Goal: Task Accomplishment & Management: Complete application form

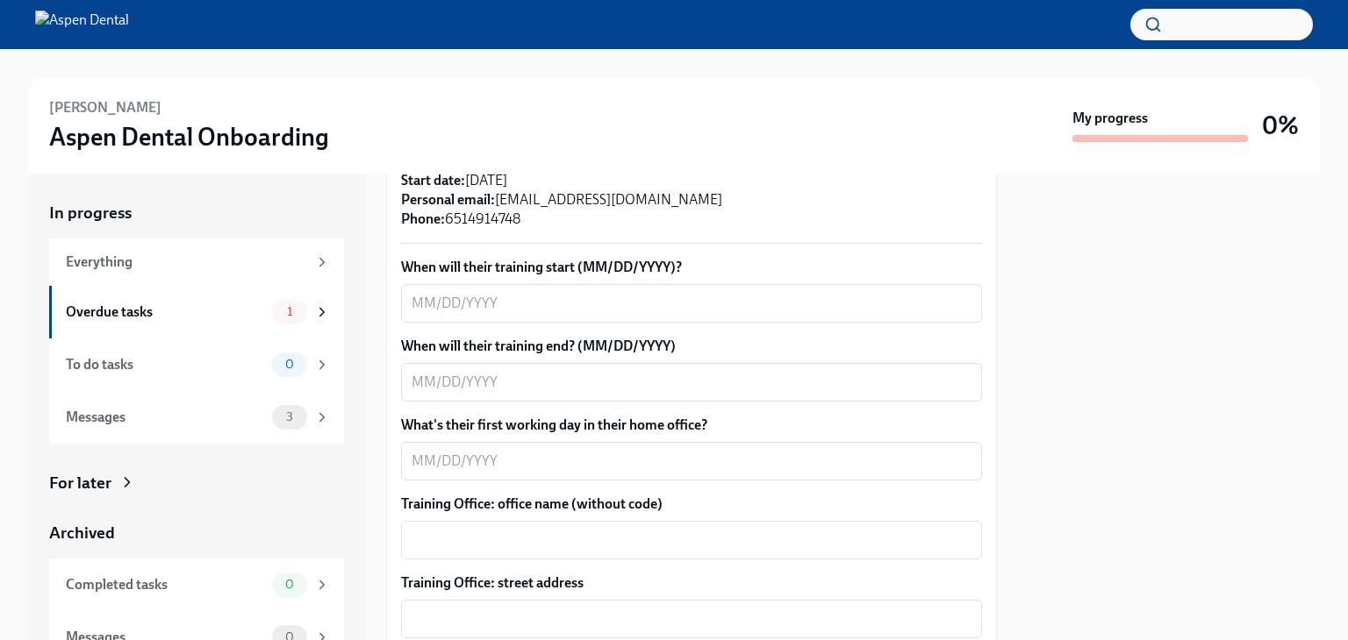
scroll to position [439, 0]
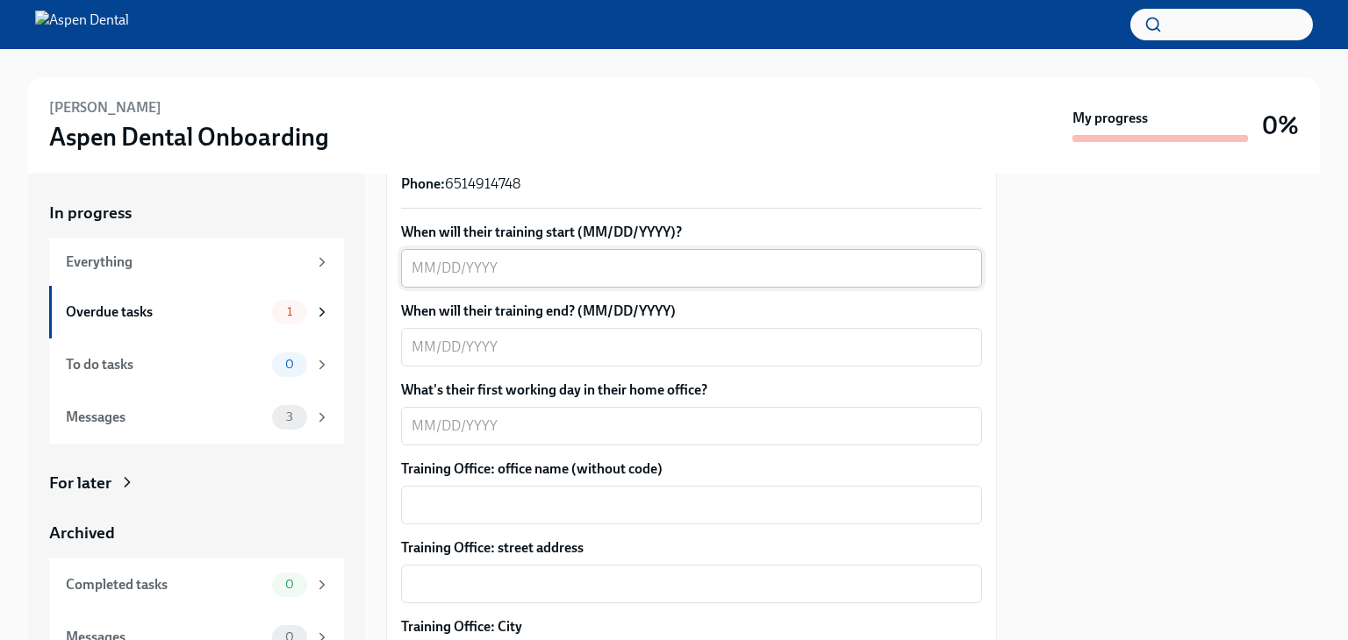
click at [432, 262] on textarea "When will their training start (MM/DD/YYYY)?" at bounding box center [691, 268] width 560 height 21
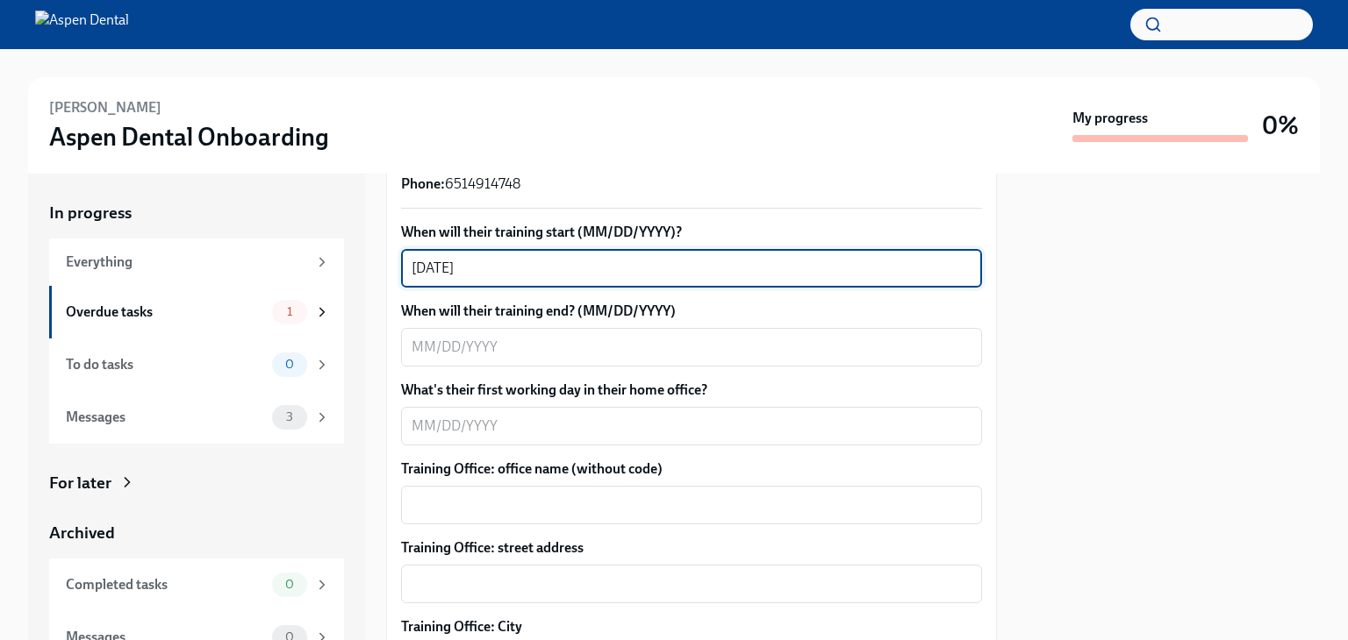
type textarea "[DATE]"
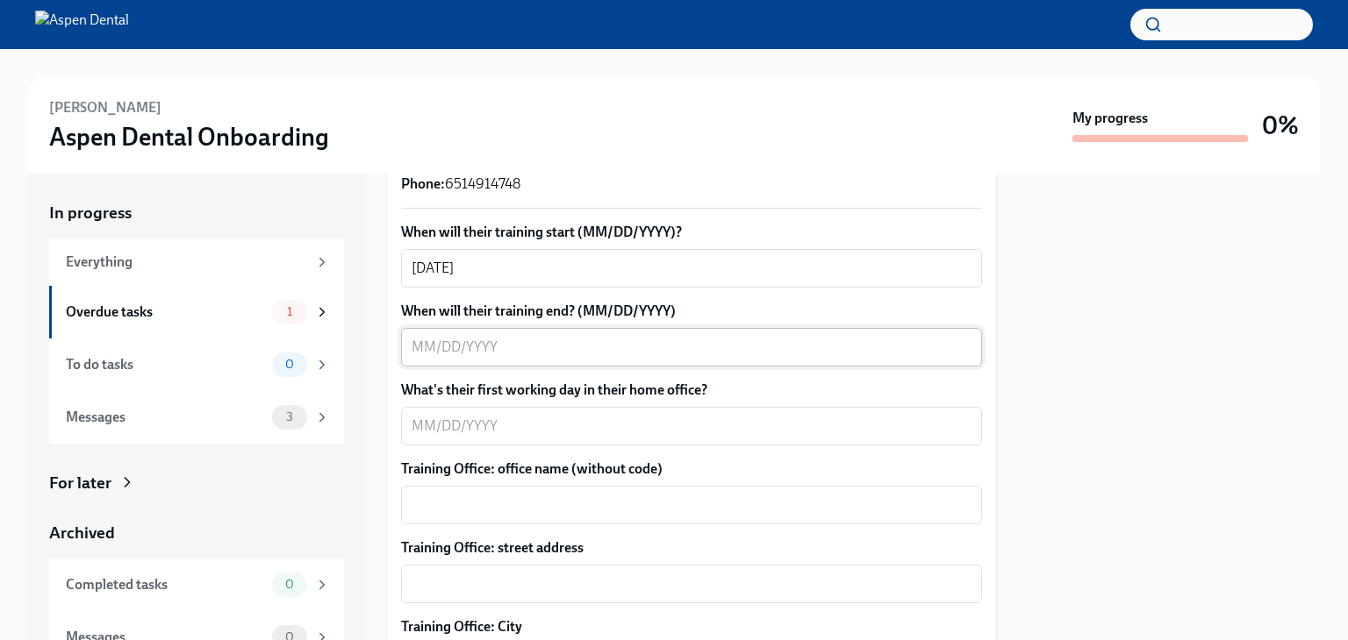
click at [469, 334] on div "x ​" at bounding box center [691, 347] width 581 height 39
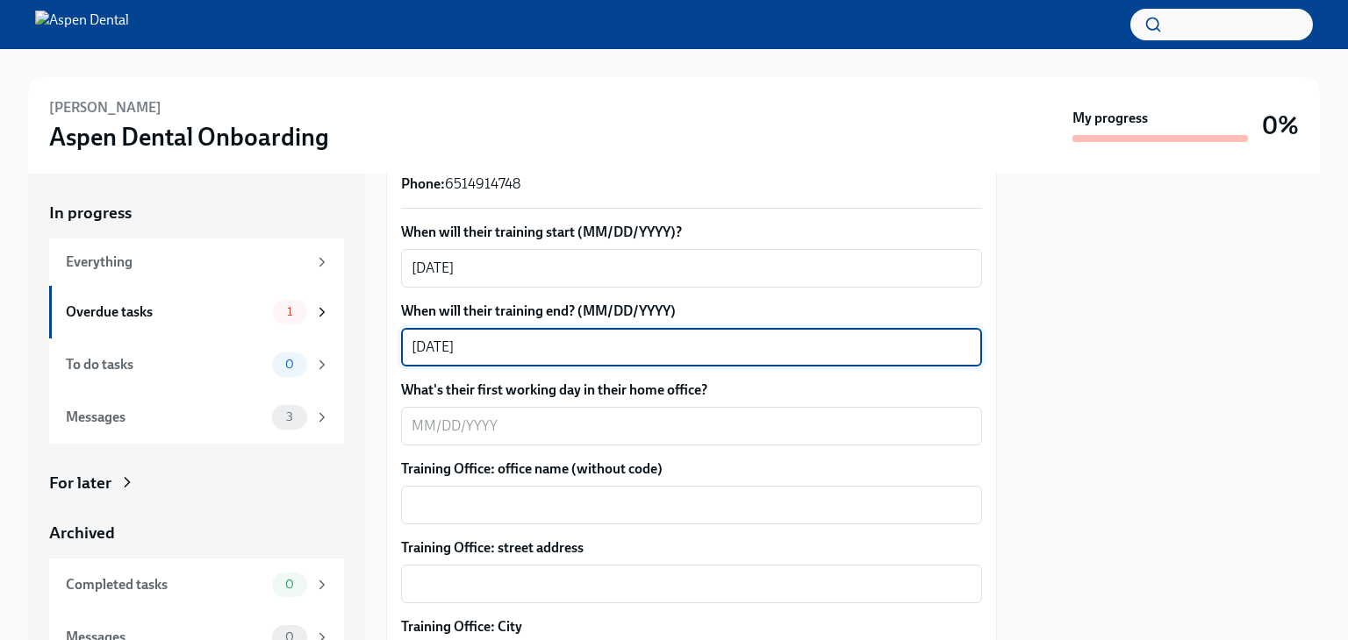
type textarea "10/24/2025"
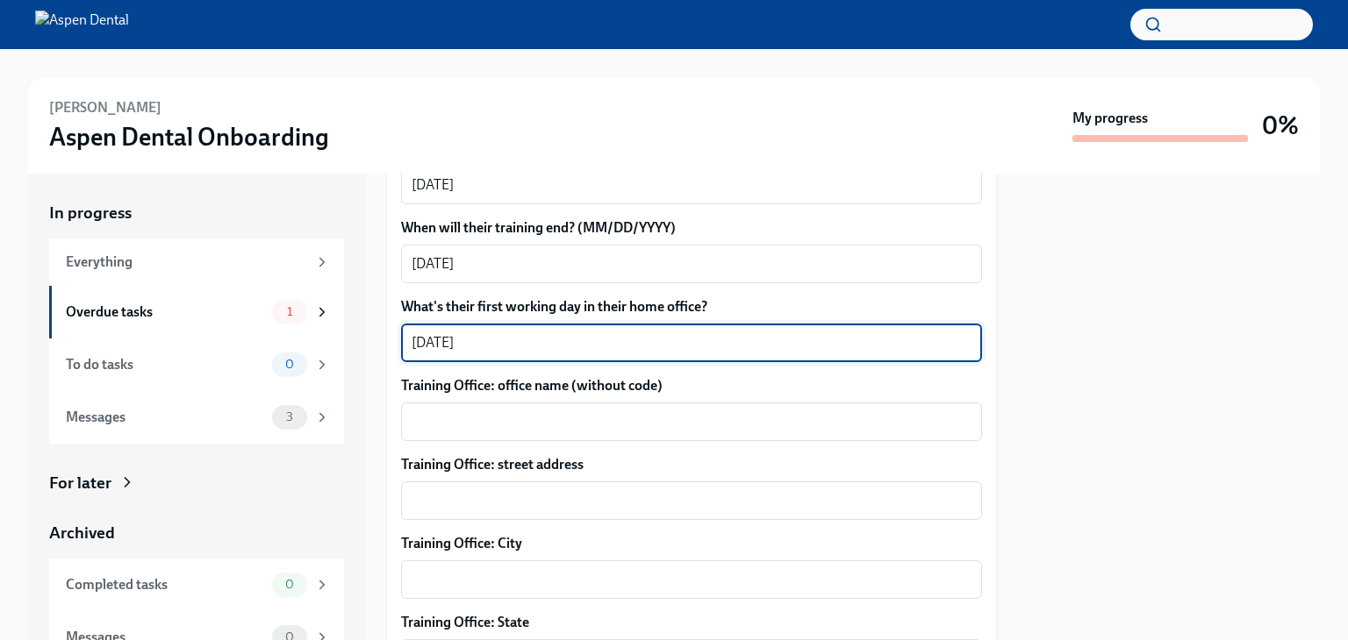
scroll to position [526, 0]
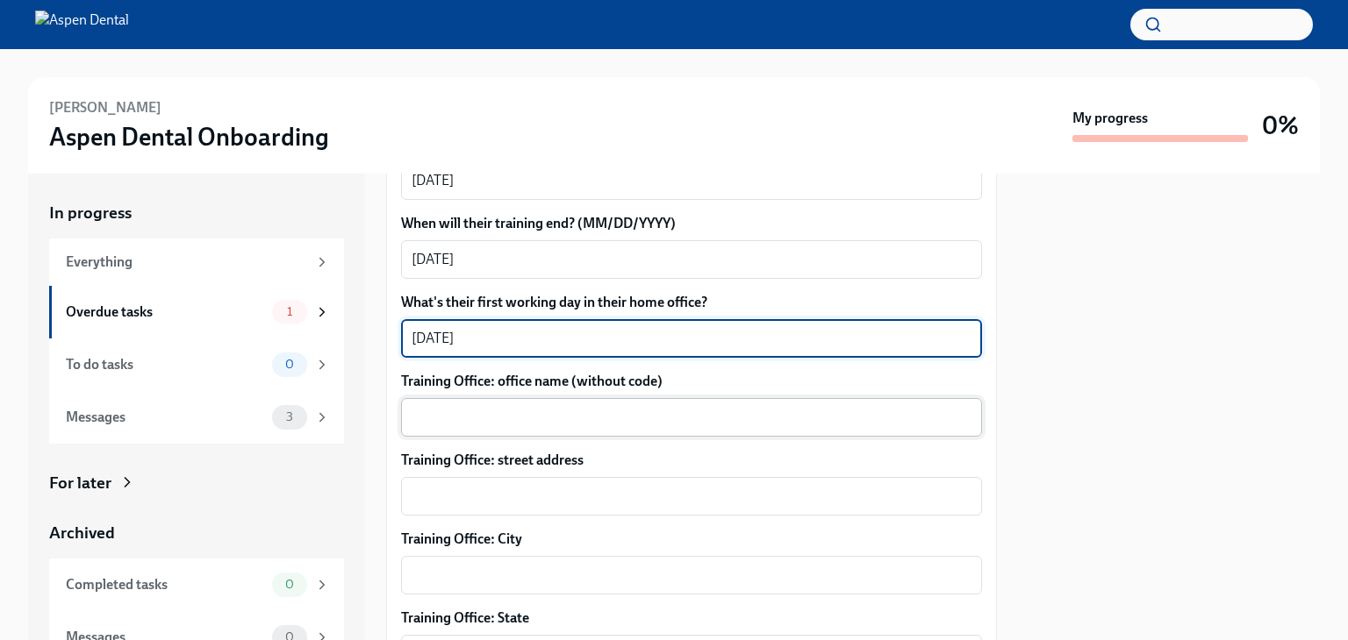
type textarea "10/27/2025"
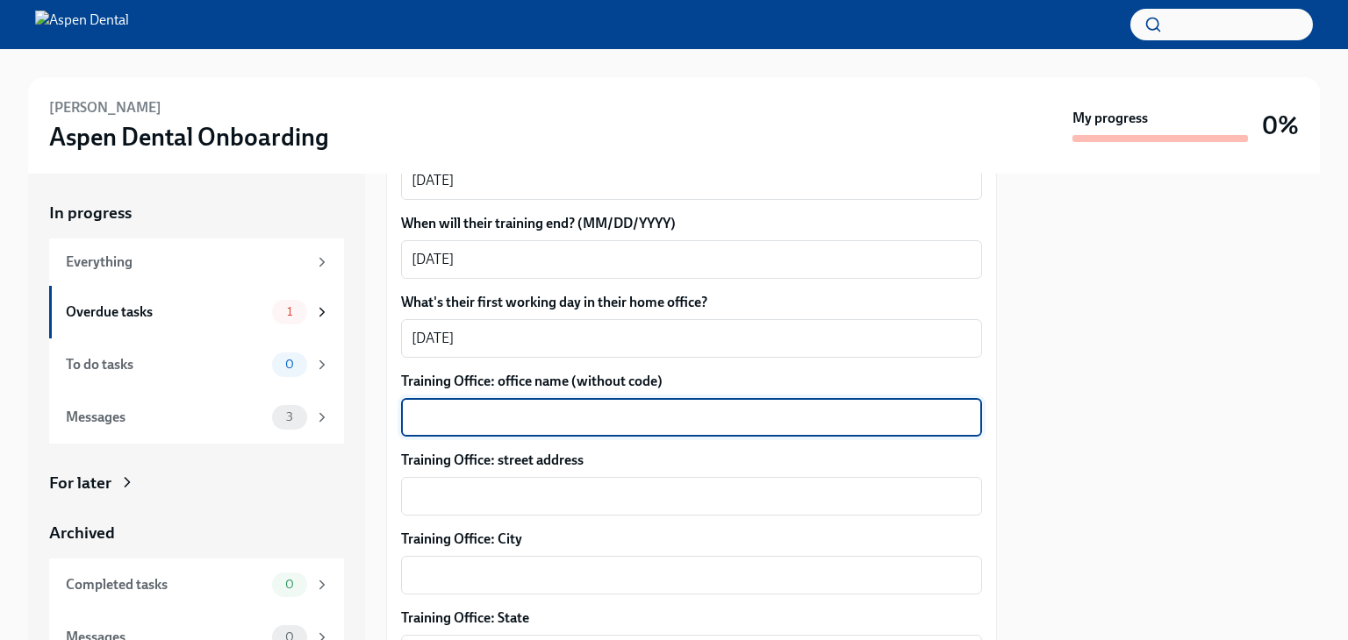
click at [475, 412] on textarea "Training Office: office name (without code)" at bounding box center [691, 417] width 560 height 21
type textarea "McMinnville"
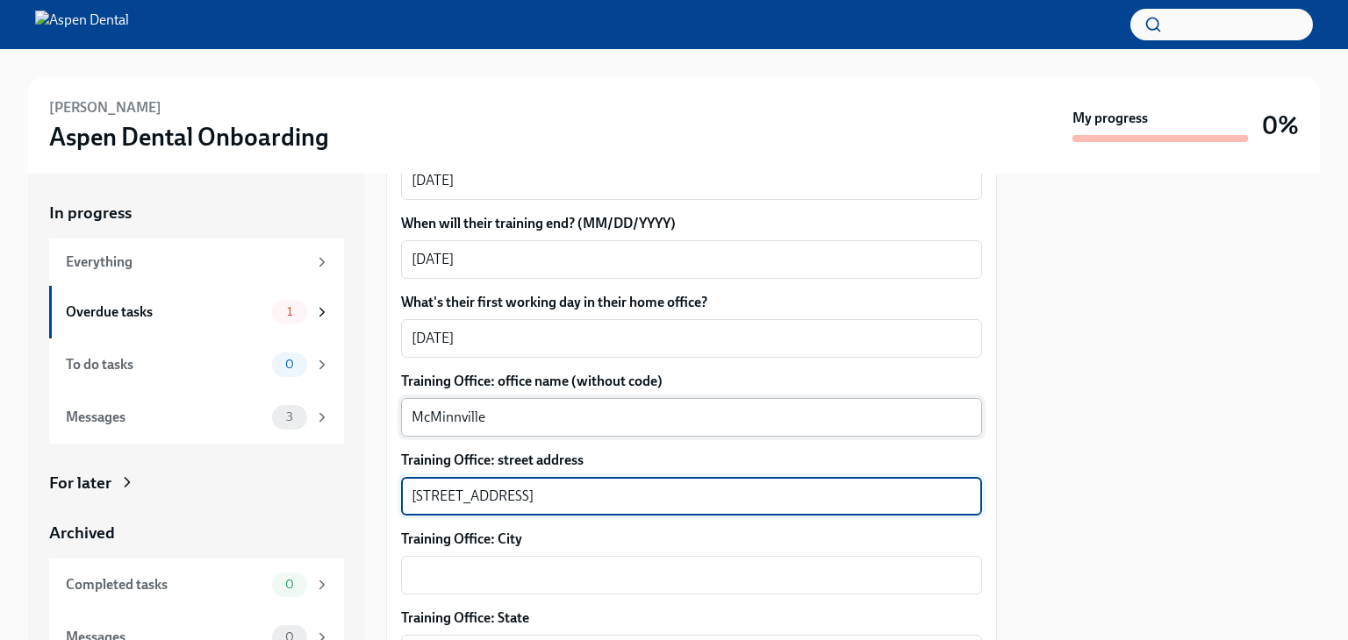
type textarea "1331 Smithville Hwy"
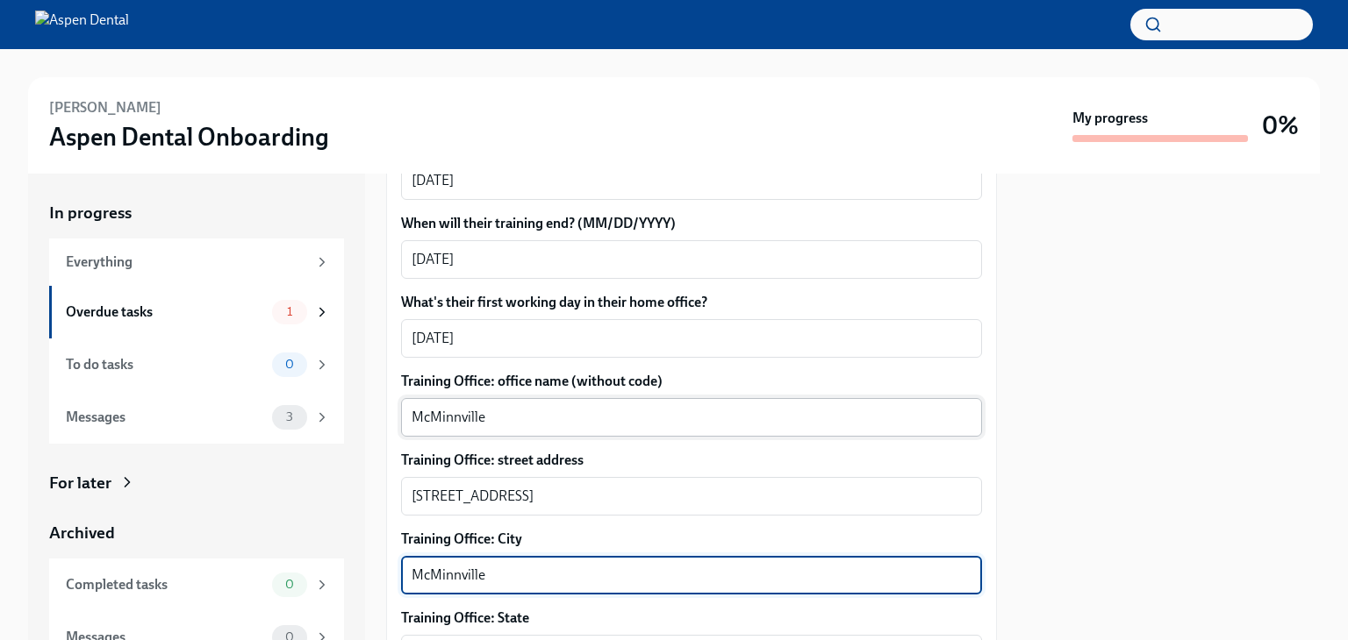
type textarea "McMinnville"
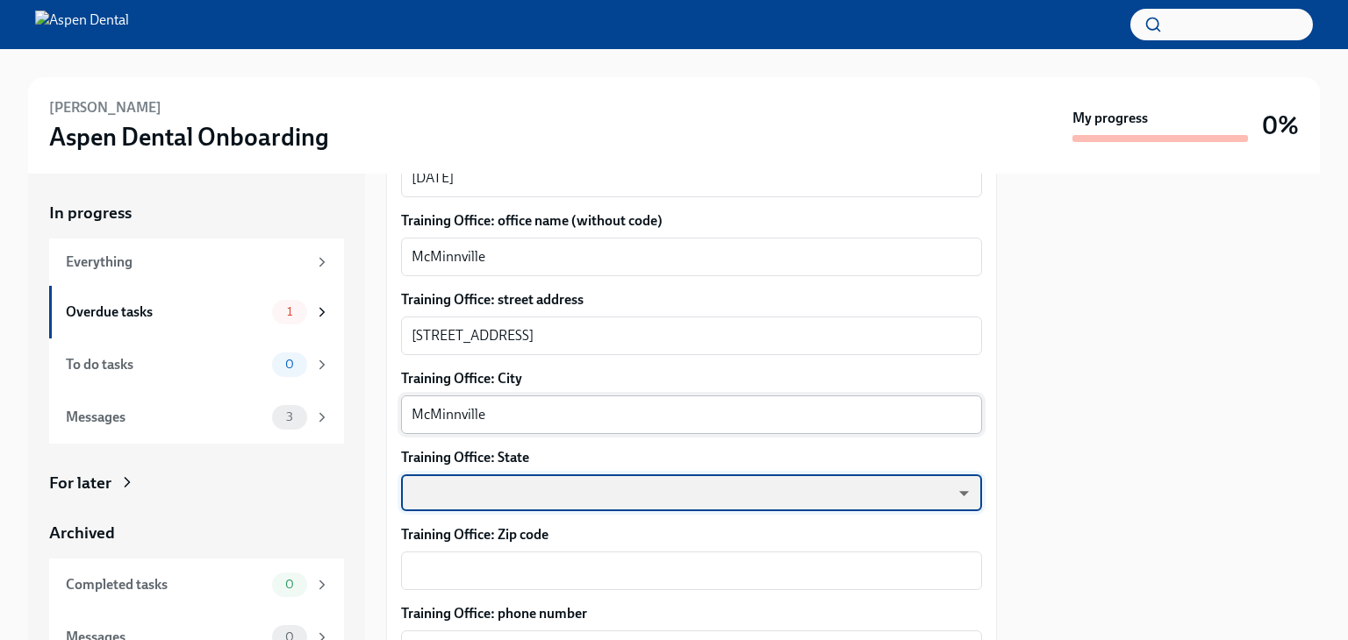
scroll to position [733, 0]
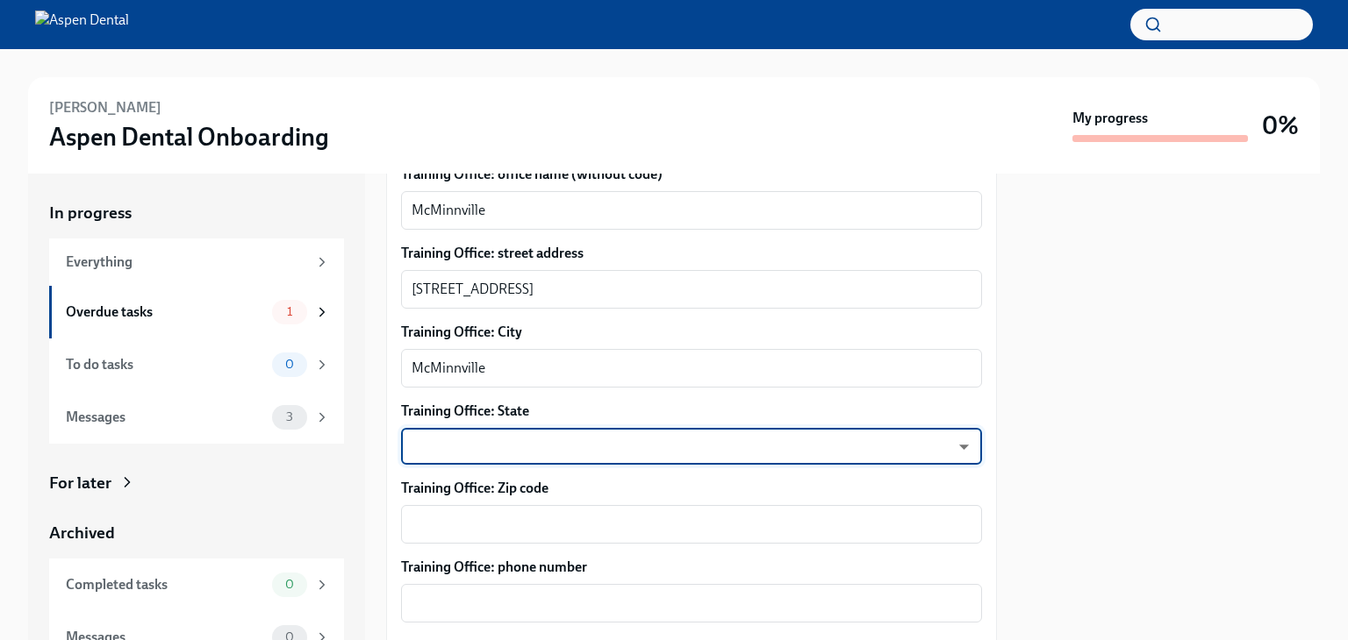
click at [483, 450] on body "Keshia Allen Aspen Dental Onboarding My progress 0% In progress Everything Over…" at bounding box center [674, 320] width 1348 height 640
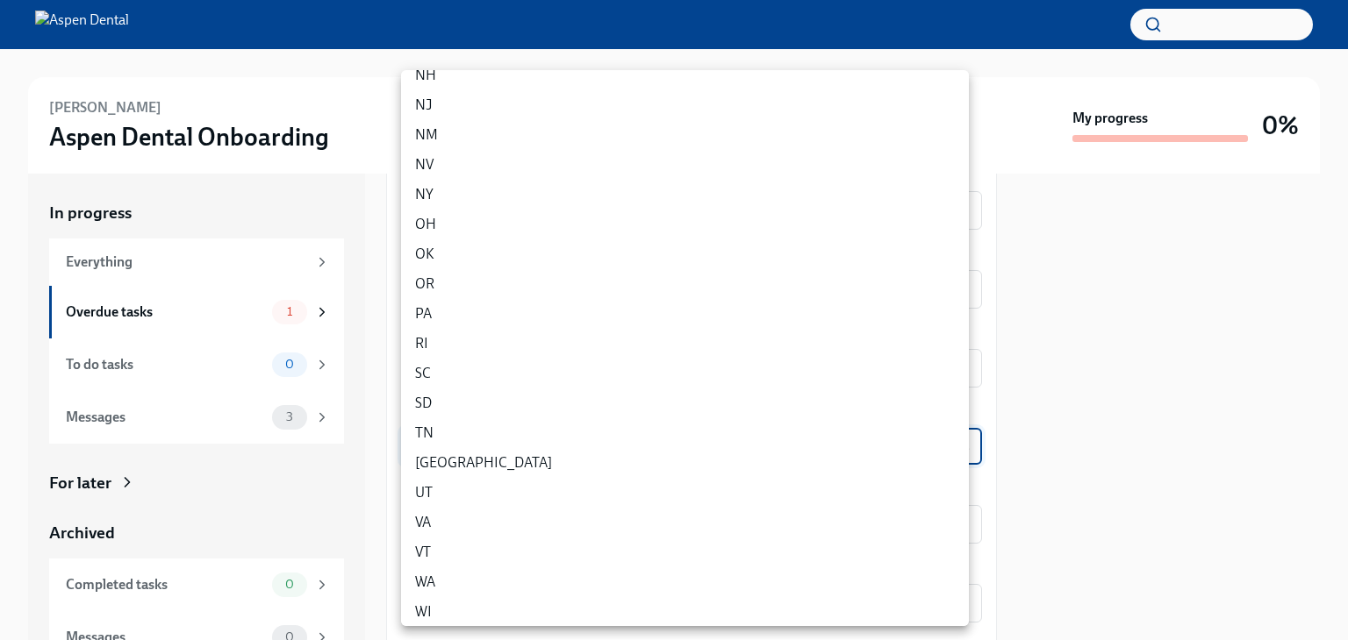
scroll to position [949, 0]
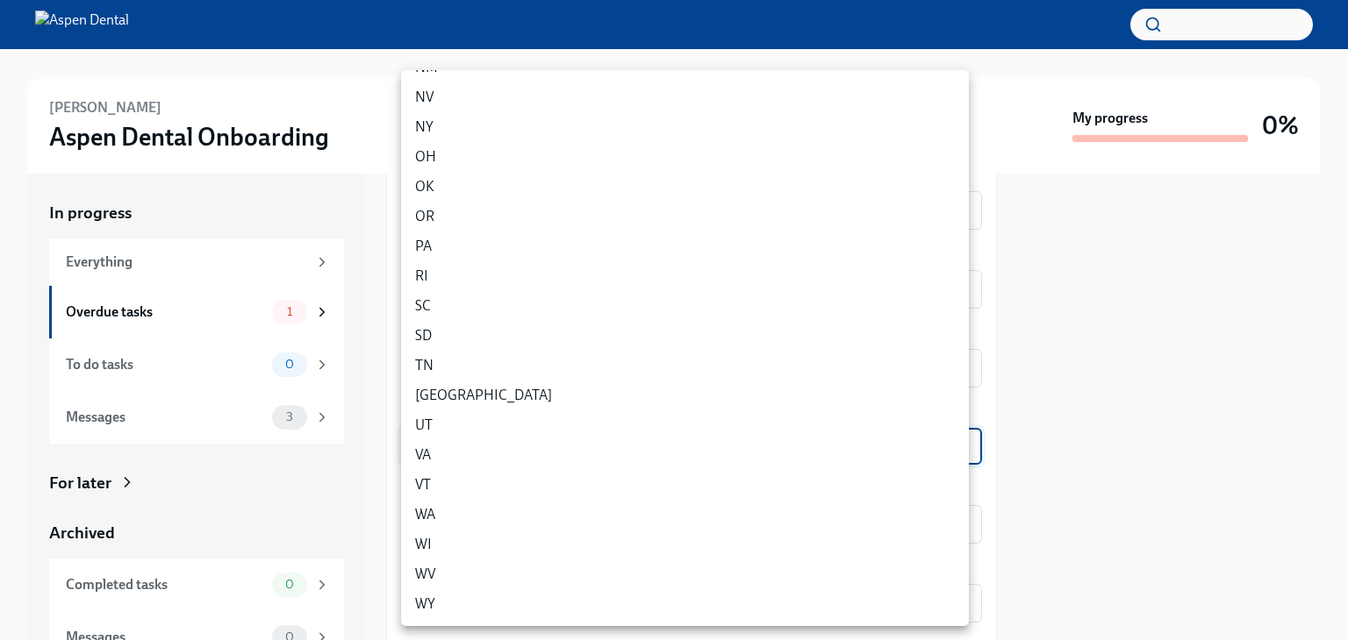
click at [446, 353] on li "TN" at bounding box center [685, 366] width 568 height 30
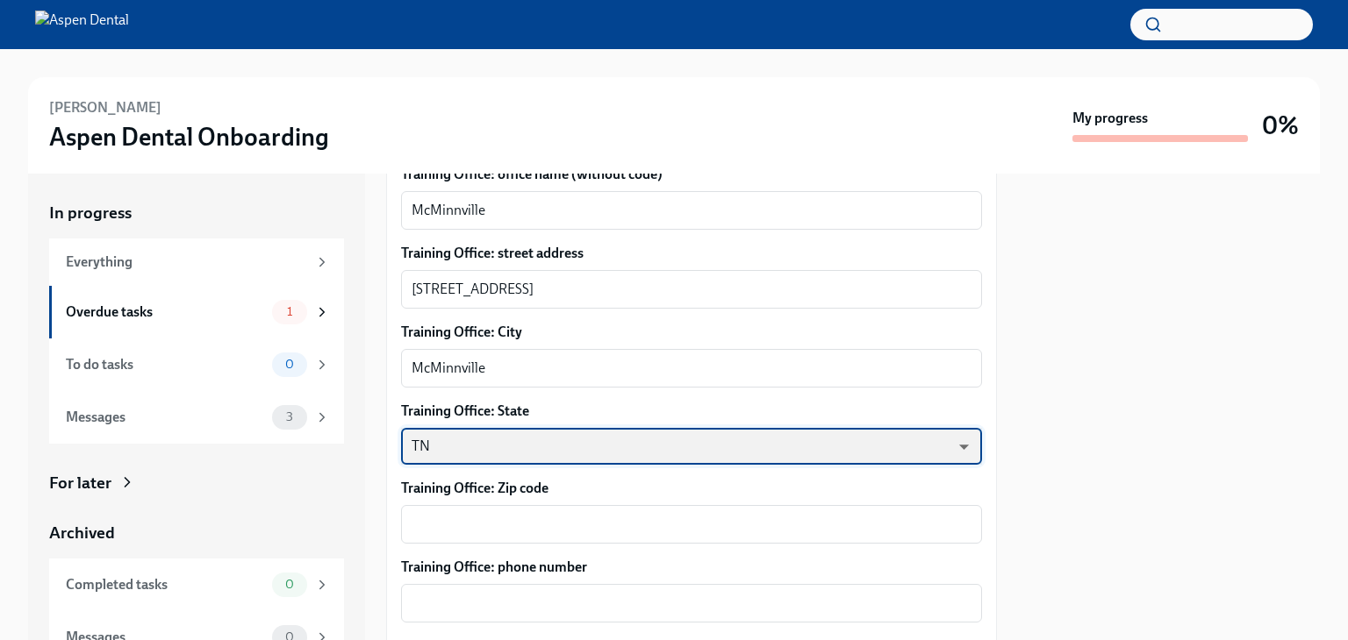
type input "OfPr9MNI5"
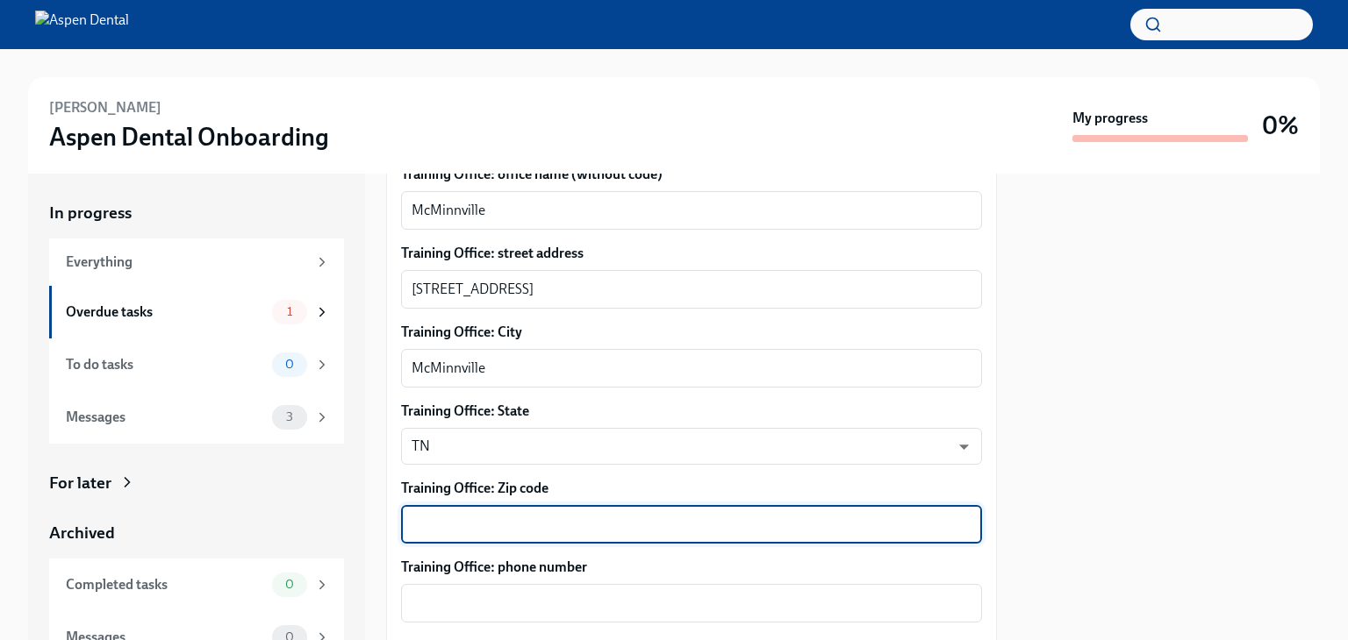
click at [488, 514] on textarea "Training Office: Zip code" at bounding box center [691, 524] width 560 height 21
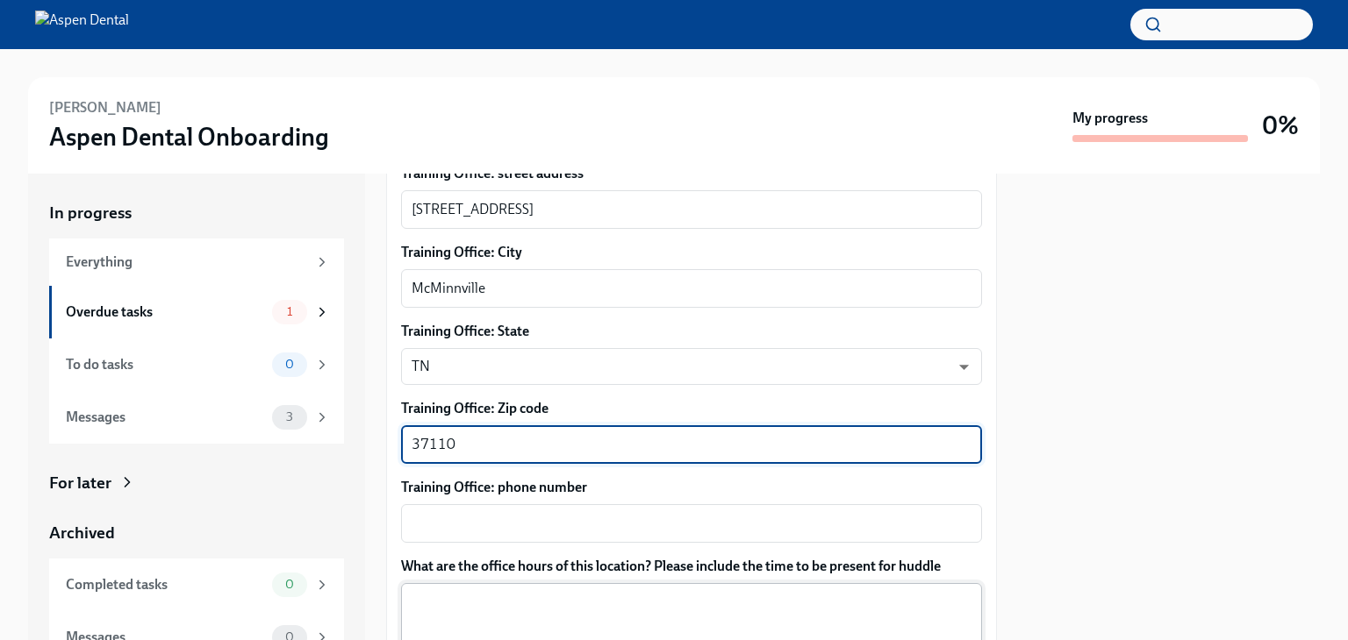
scroll to position [997, 0]
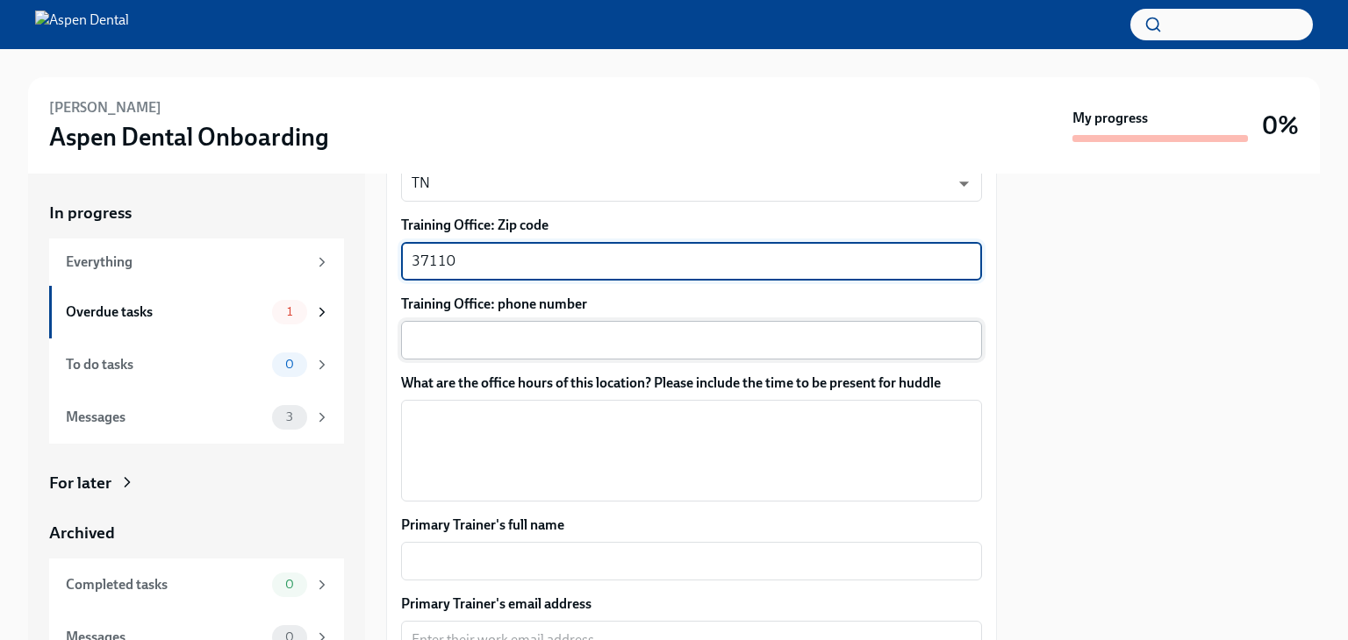
type textarea "37110"
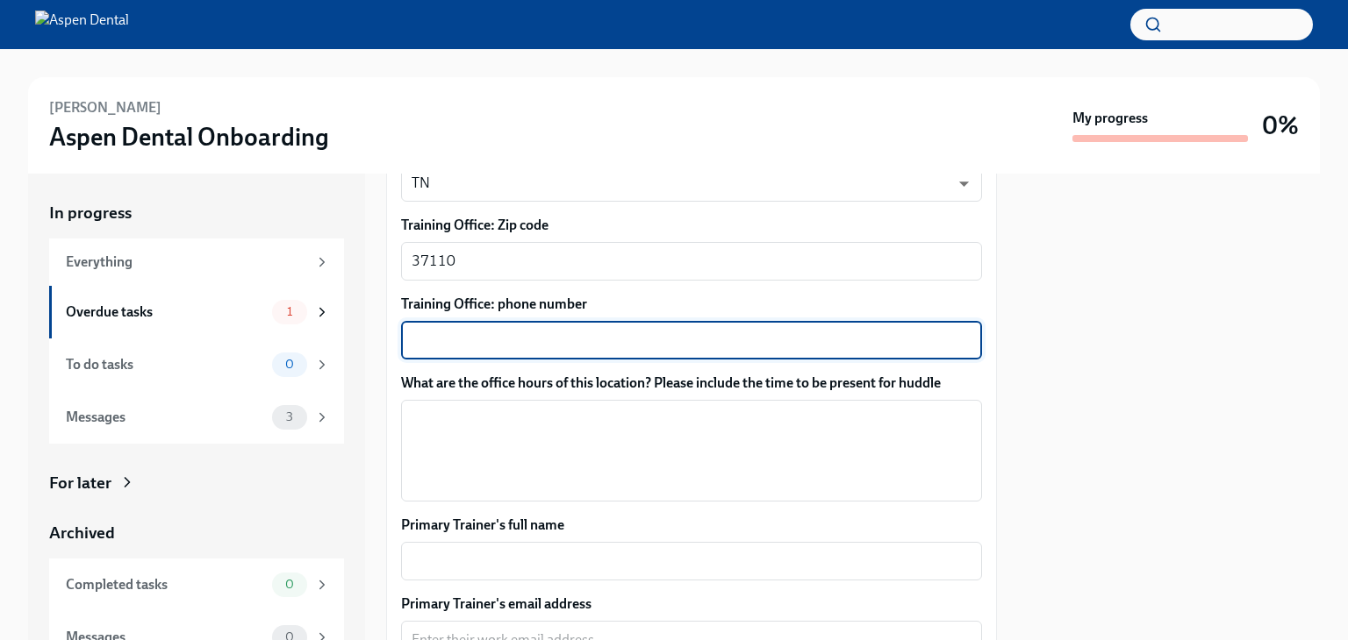
click at [474, 342] on textarea "Training Office: phone number" at bounding box center [691, 340] width 560 height 21
type textarea "931-450-7177"
click at [533, 418] on textarea "What are the office hours of this location? Please include the time to be prese…" at bounding box center [691, 451] width 560 height 84
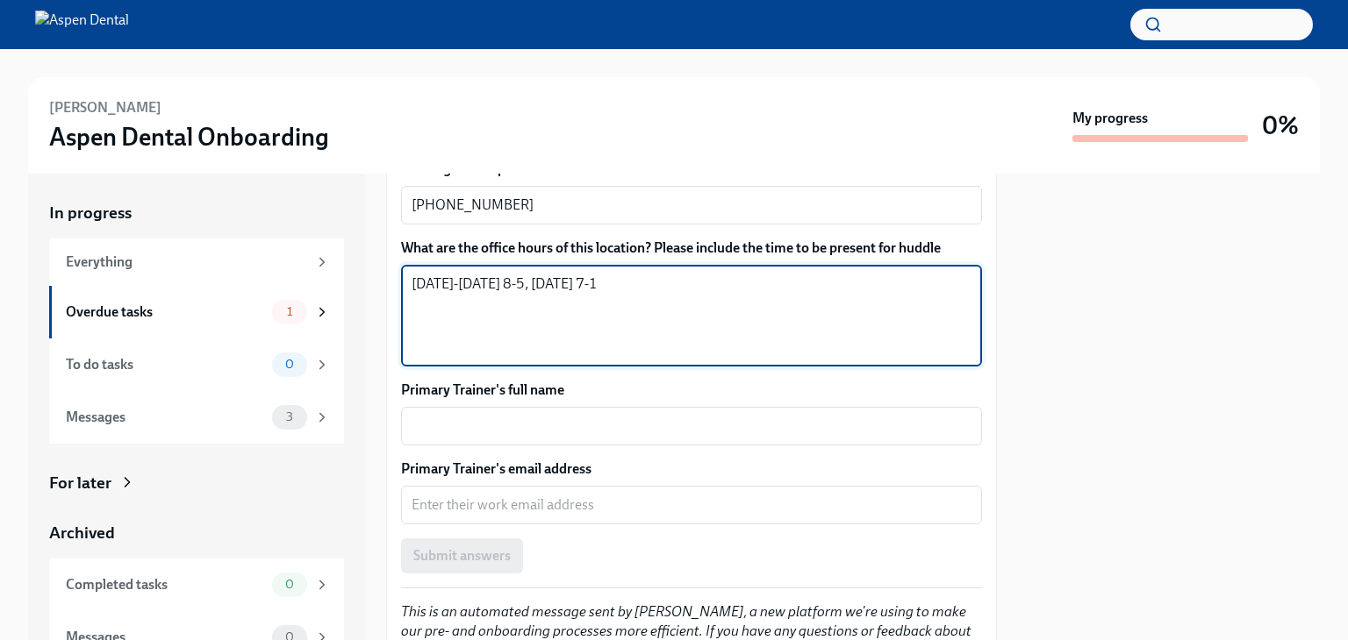
scroll to position [1172, 0]
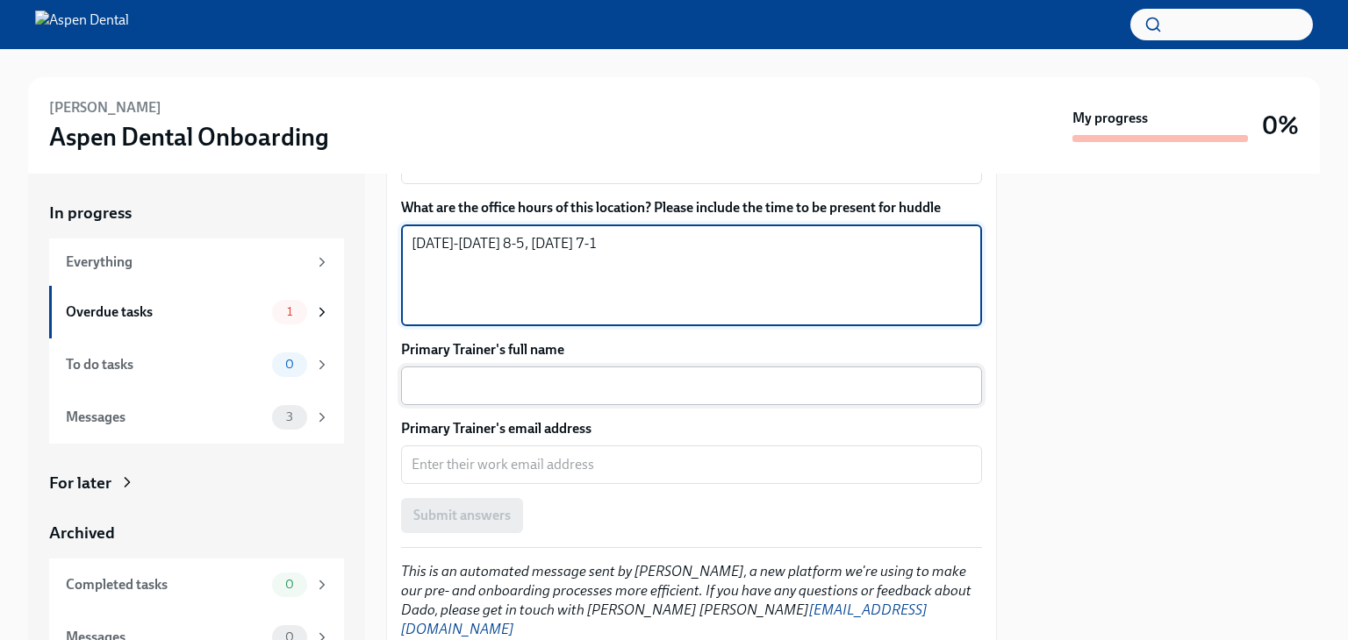
type textarea "Monday-Thursday 8-5, Friday 7-1"
click at [465, 394] on textarea "Primary Trainer's full name" at bounding box center [691, 386] width 560 height 21
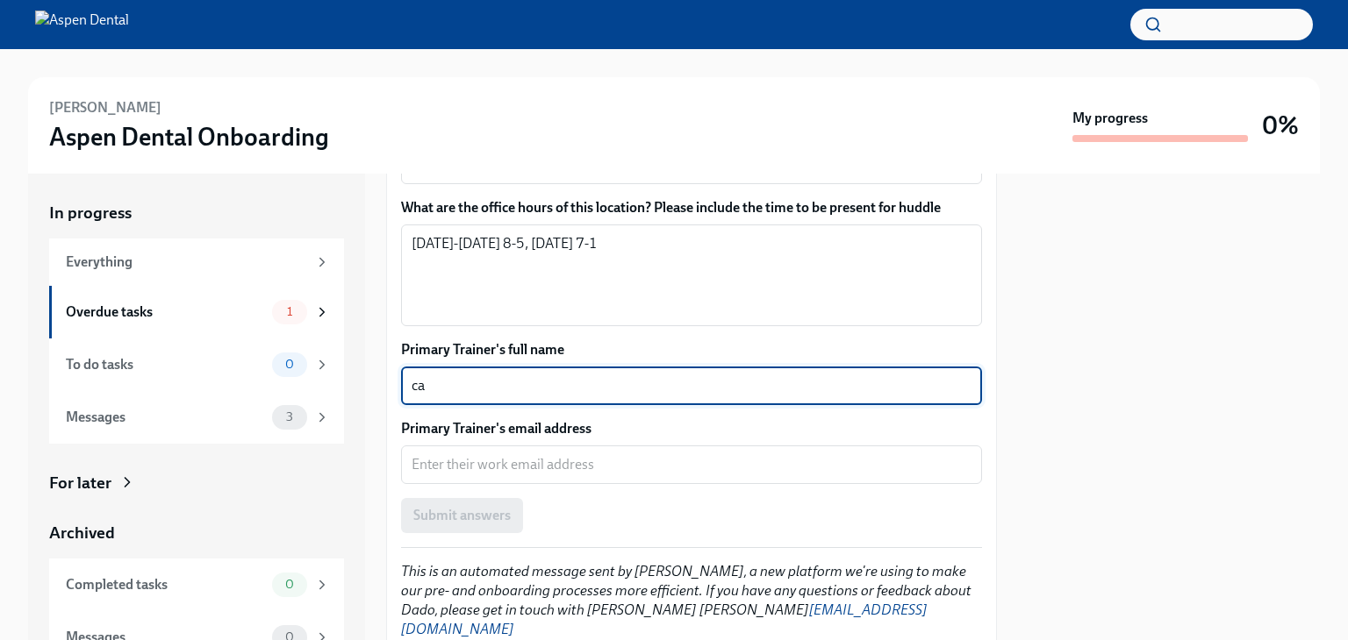
type textarea "c"
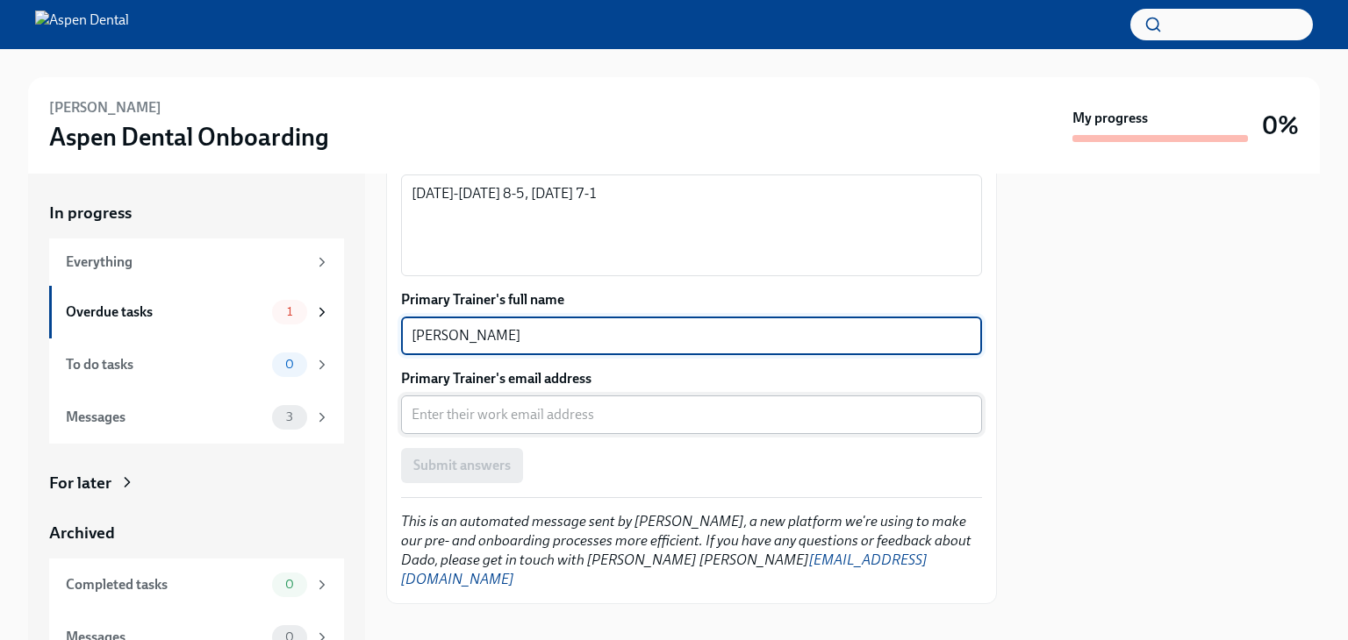
type textarea "Calie Lilienthal"
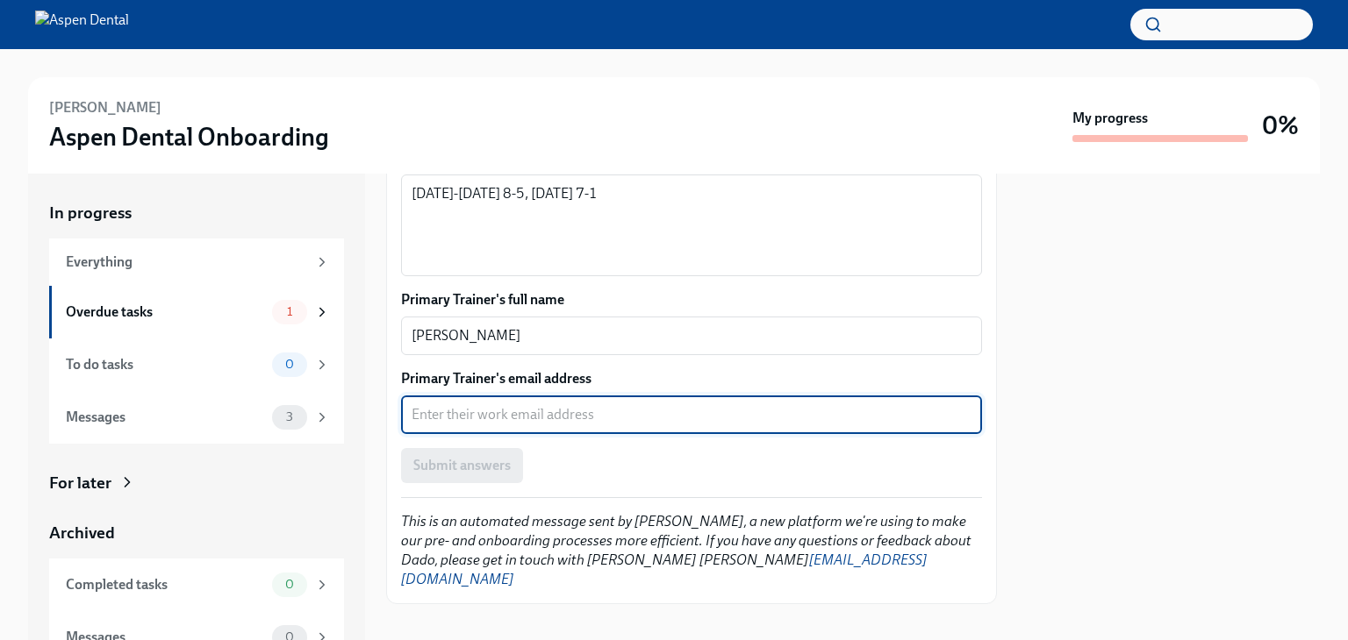
click at [538, 404] on textarea "Primary Trainer's email address" at bounding box center [691, 414] width 560 height 21
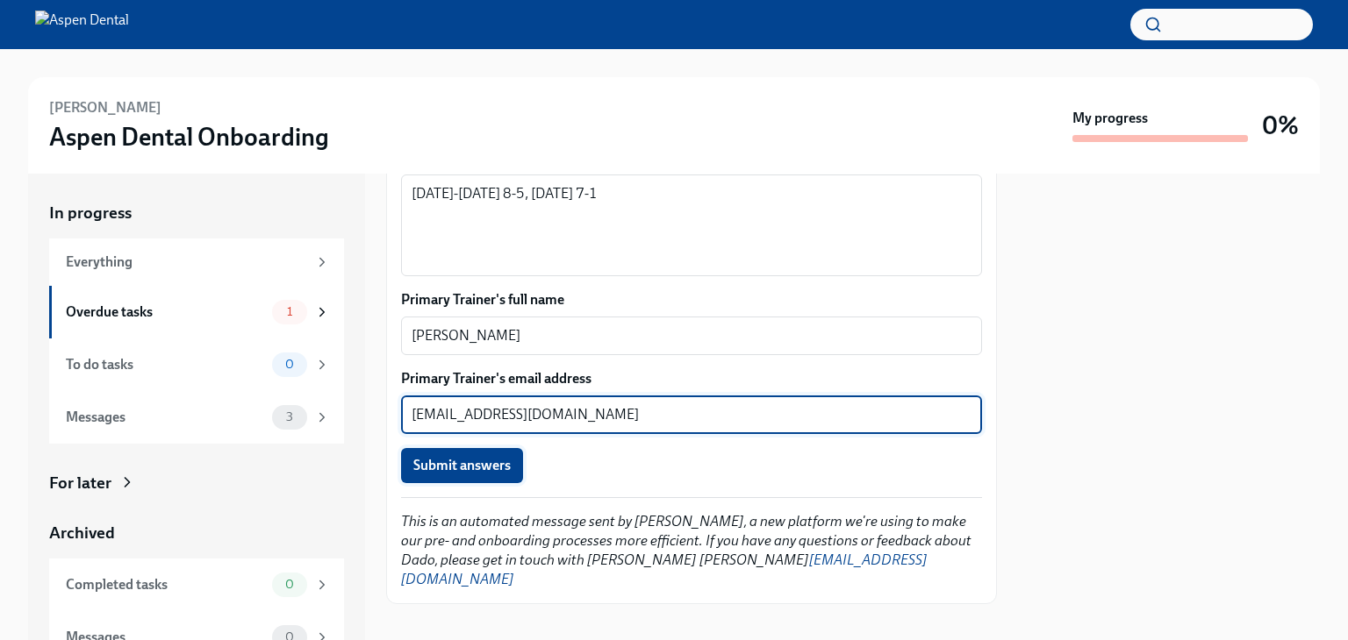
type textarea "calie.lilenthal@aspendental.com"
click at [498, 450] on button "Submit answers" at bounding box center [462, 465] width 122 height 35
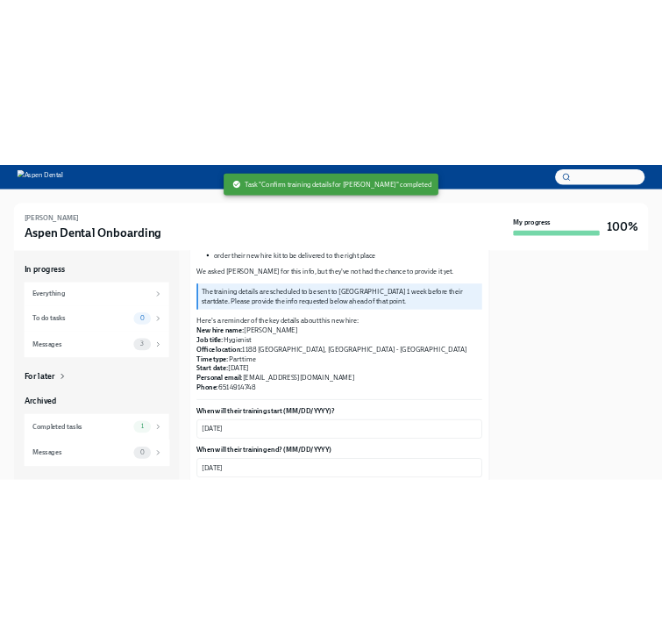
scroll to position [0, 0]
